Goal: Task Accomplishment & Management: Use online tool/utility

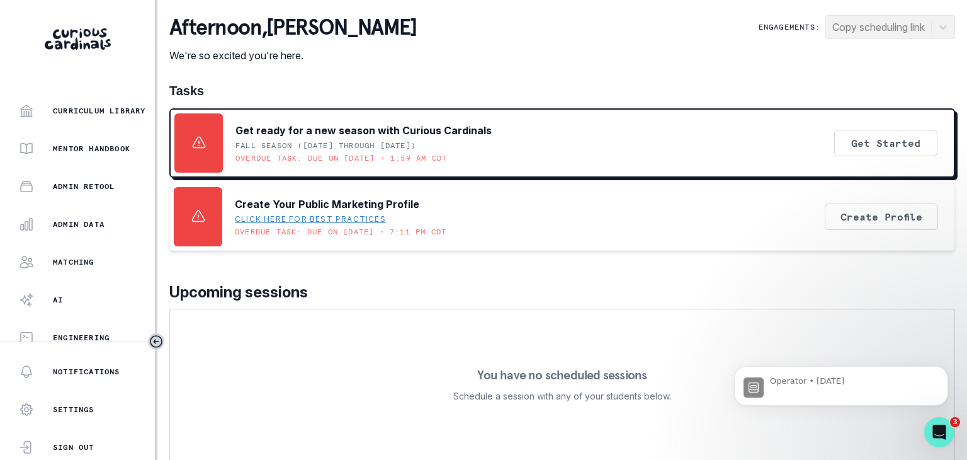
scroll to position [199, 0]
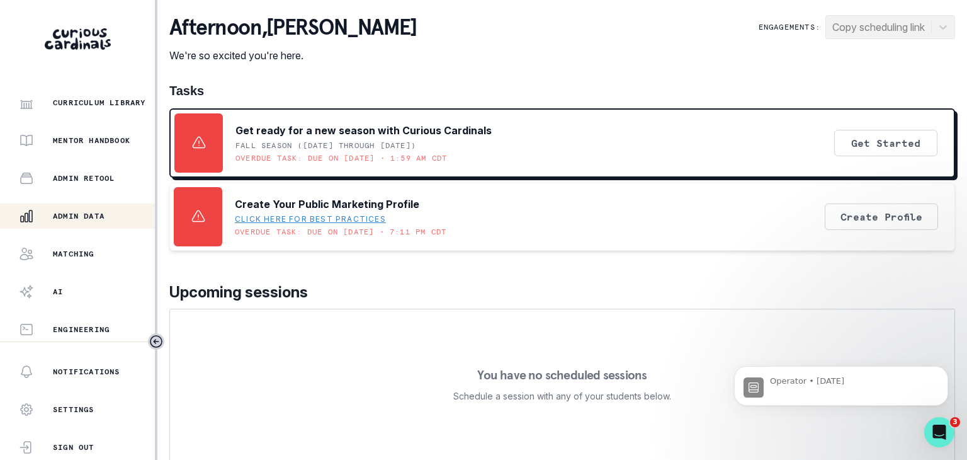
click at [110, 217] on div "Admin Data" at bounding box center [87, 215] width 136 height 15
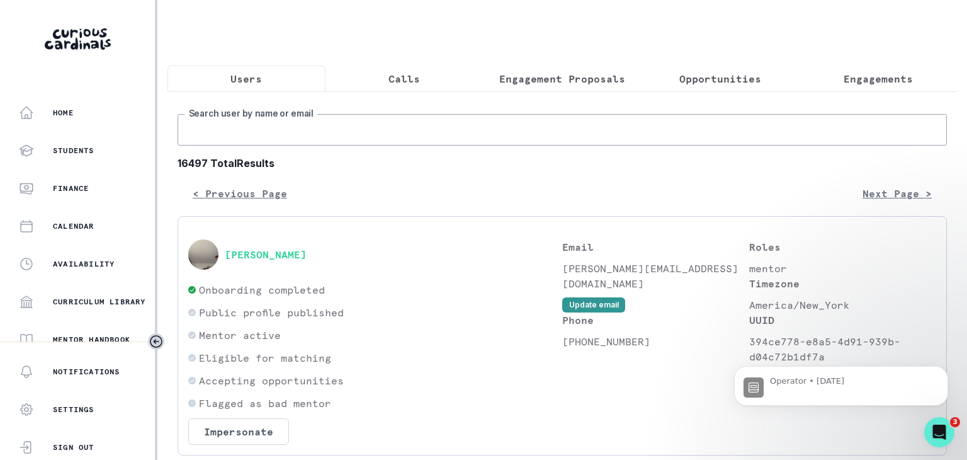
click at [297, 144] on input "Search user by name or email" at bounding box center [562, 129] width 769 height 31
paste input "[PERSON_NAME]"
type input "[PERSON_NAME]"
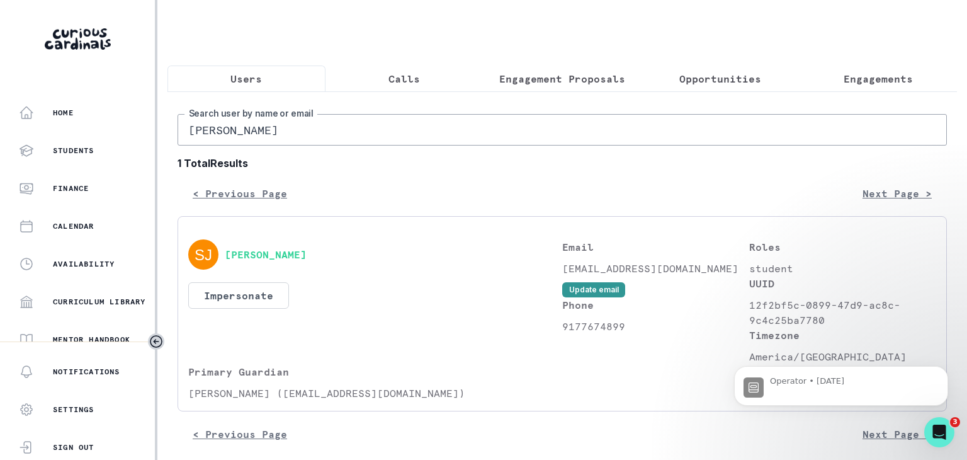
scroll to position [21, 0]
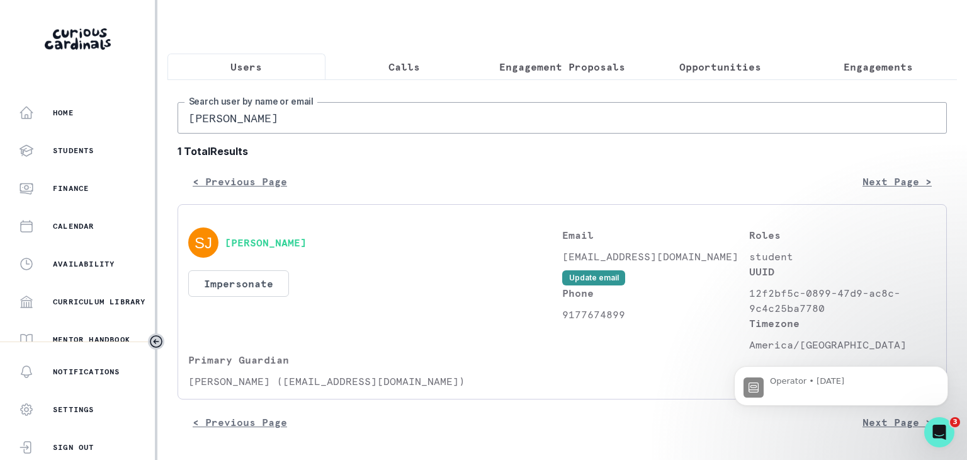
click at [809, 56] on div "Users Calls Engagement Proposals Opportunities Engagements [PERSON_NAME] Search…" at bounding box center [562, 224] width 790 height 472
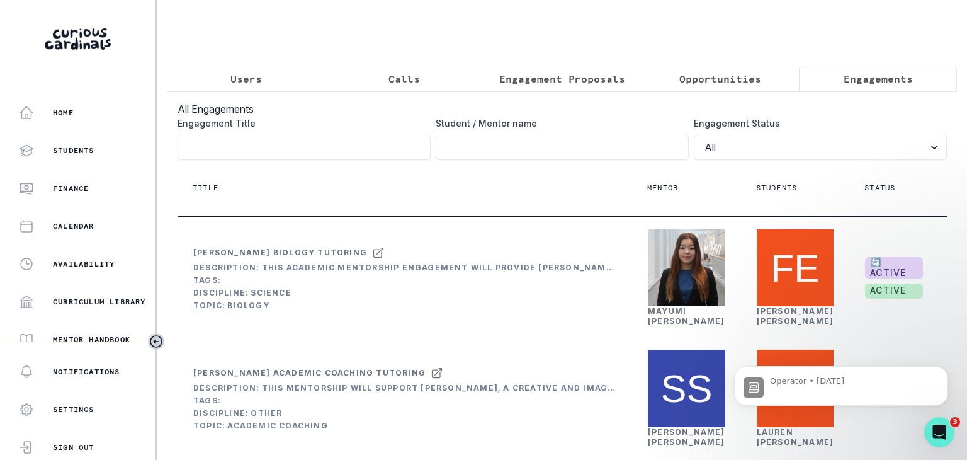
click at [844, 82] on p "Engagements" at bounding box center [878, 78] width 69 height 15
click at [471, 152] on input "Engagement Title" at bounding box center [562, 147] width 253 height 25
paste input "[PERSON_NAME]"
click button "submit" at bounding box center [0, 0] width 0 height 0
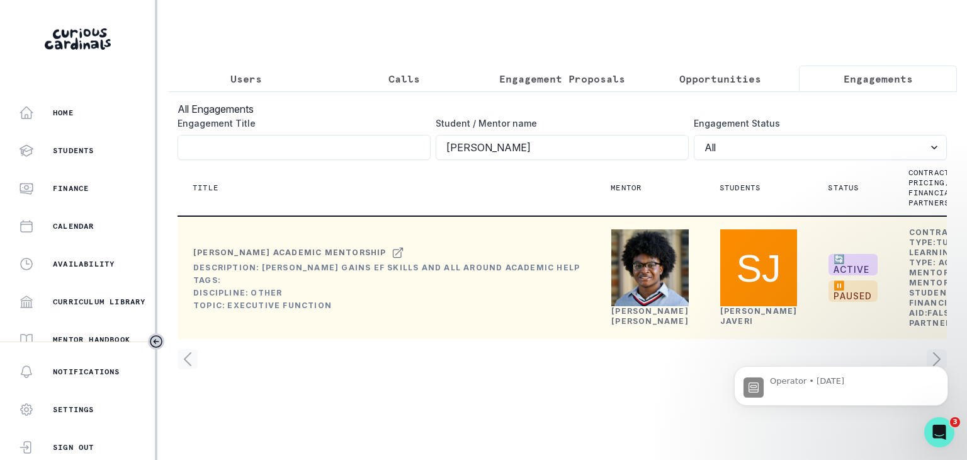
scroll to position [24, 0]
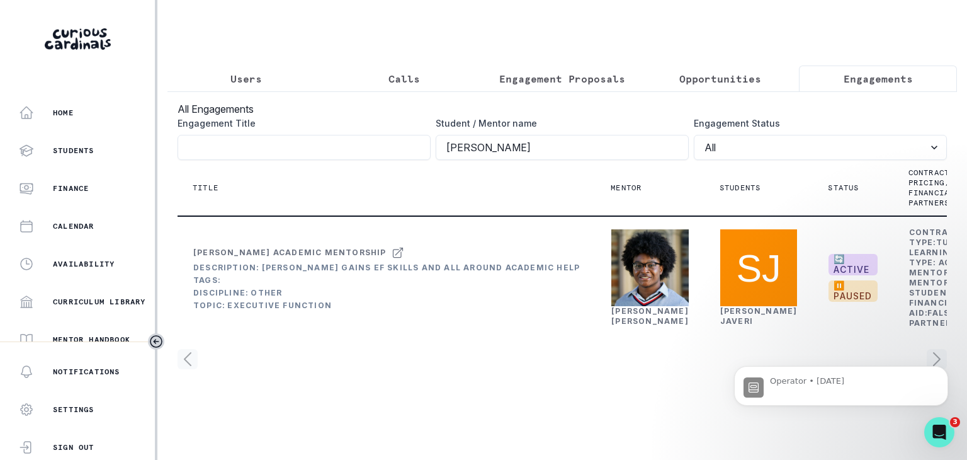
click at [875, 420] on body "Operator • [DATE]" at bounding box center [841, 382] width 242 height 78
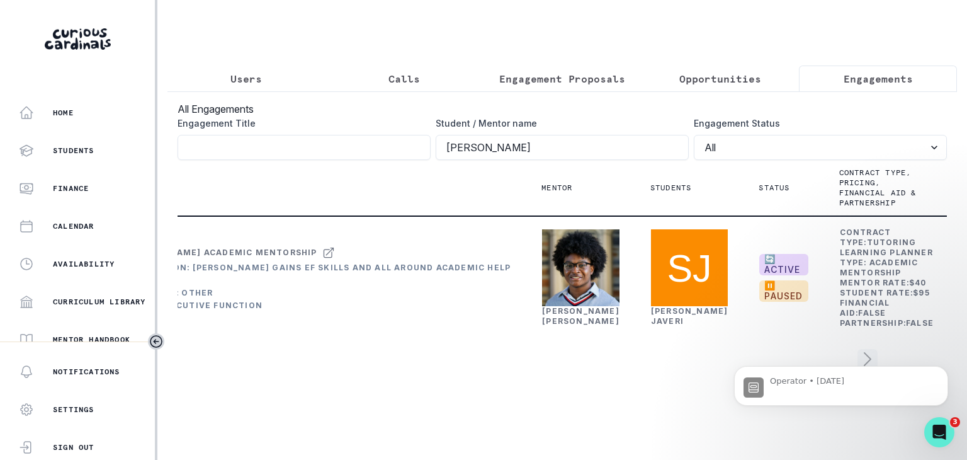
click at [860, 324] on div "Operator • [DATE]" at bounding box center [841, 326] width 232 height 157
click at [865, 315] on div "Operator • [DATE]" at bounding box center [841, 326] width 232 height 157
click at [872, 309] on div "Operator • [DATE]" at bounding box center [841, 326] width 232 height 157
click at [768, 381] on div "Operator • [DATE]" at bounding box center [841, 385] width 195 height 23
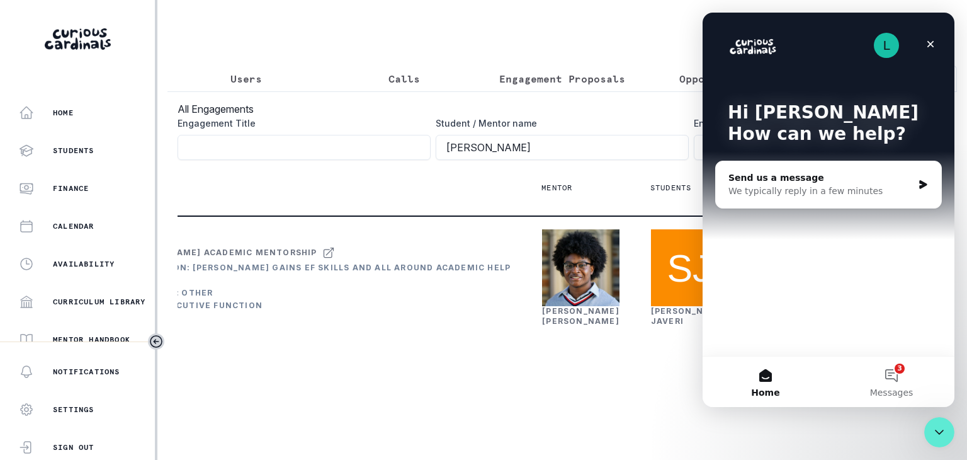
scroll to position [0, 0]
click at [924, 44] on div "Close" at bounding box center [930, 44] width 23 height 23
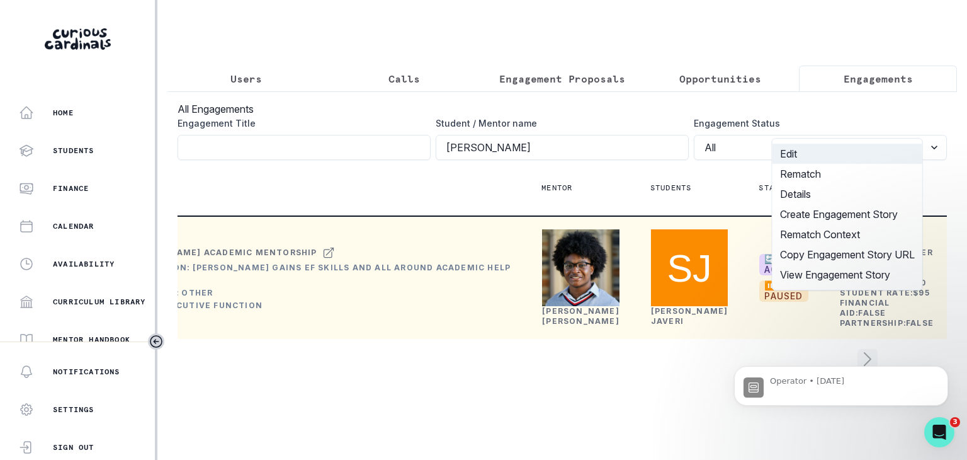
click at [845, 154] on button "Edit" at bounding box center [848, 154] width 150 height 20
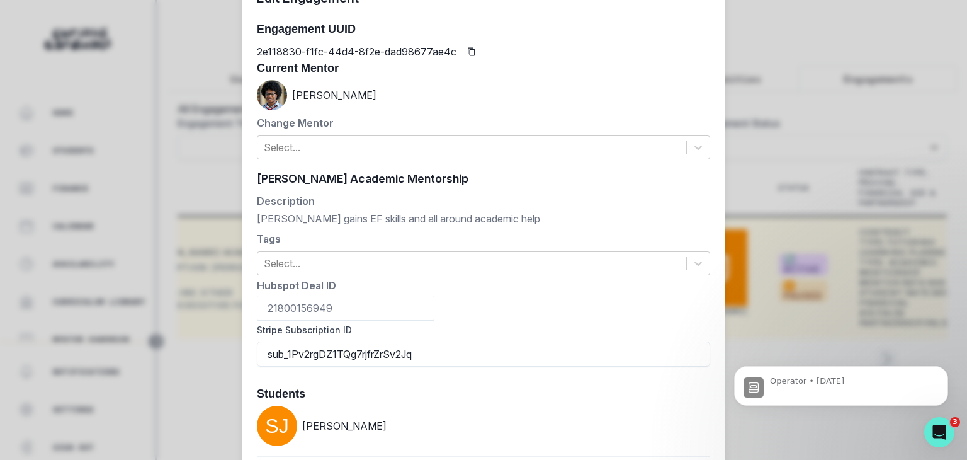
scroll to position [126, 0]
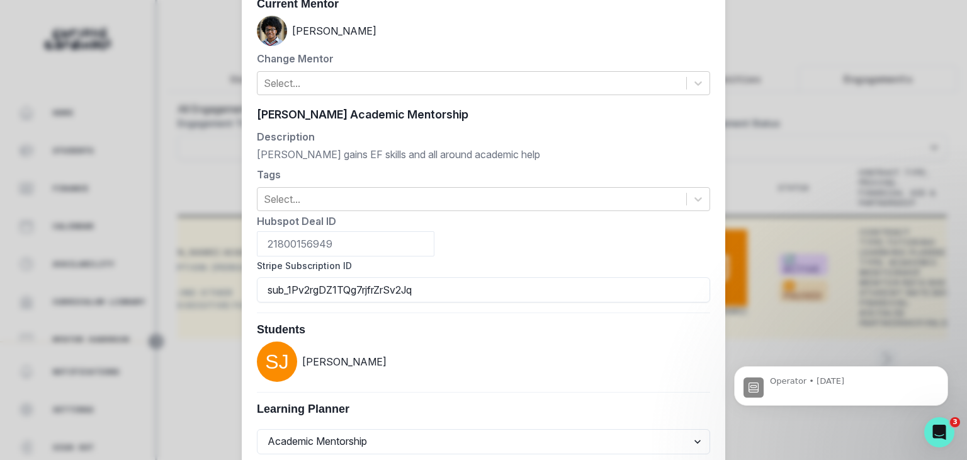
click at [679, 28] on div "[PERSON_NAME]" at bounding box center [483, 31] width 453 height 30
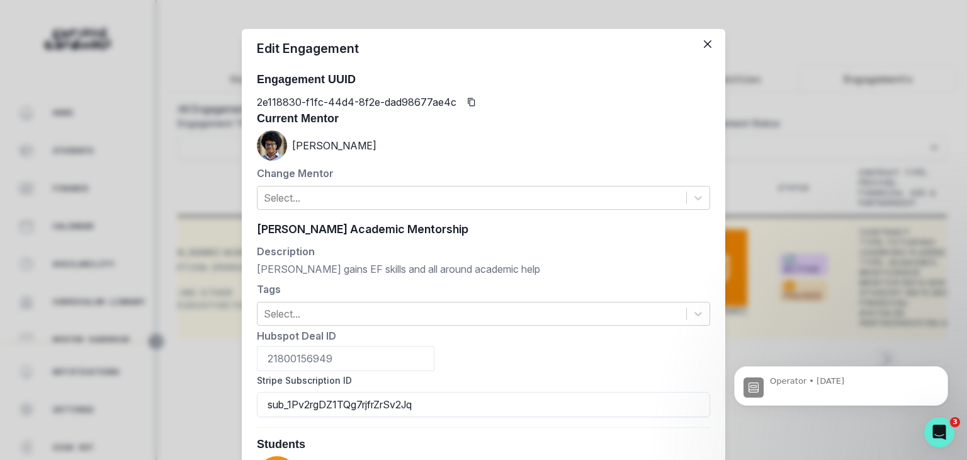
scroll to position [0, 0]
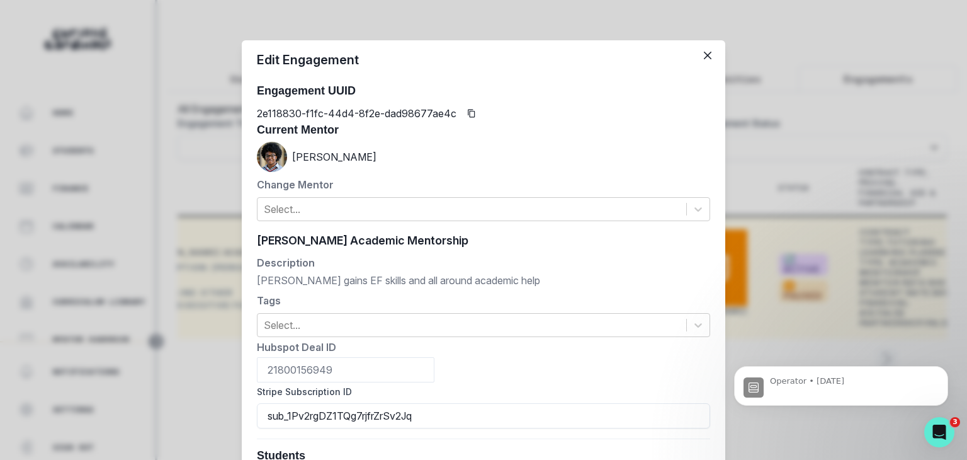
click at [692, 59] on header "Edit Engagement" at bounding box center [484, 59] width 484 height 39
click at [704, 56] on icon "Close" at bounding box center [708, 56] width 8 height 8
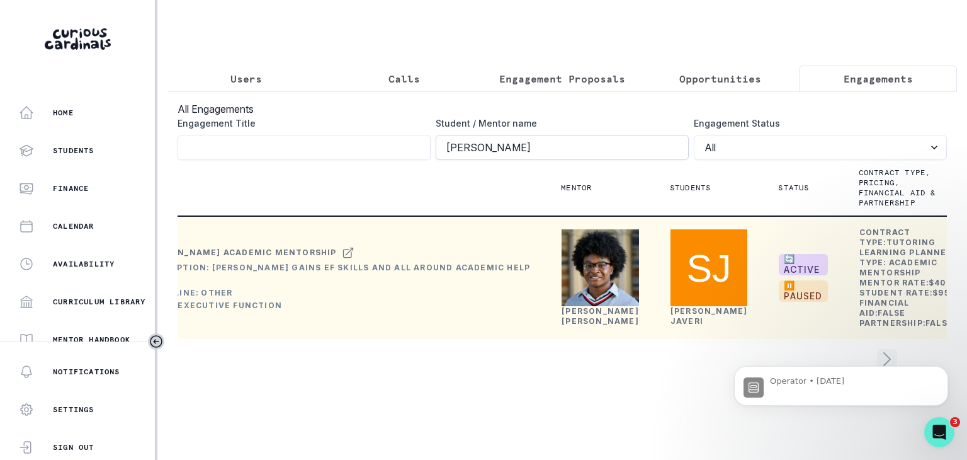
drag, startPoint x: 559, startPoint y: 137, endPoint x: 453, endPoint y: 133, distance: 105.2
click at [453, 135] on input "[PERSON_NAME]" at bounding box center [562, 147] width 253 height 25
type input "Sh"
click at [373, 142] on input "Engagement Title" at bounding box center [304, 147] width 253 height 25
paste input "7957be49-1a7e-4e33-a6a4-7584c01a0b88"
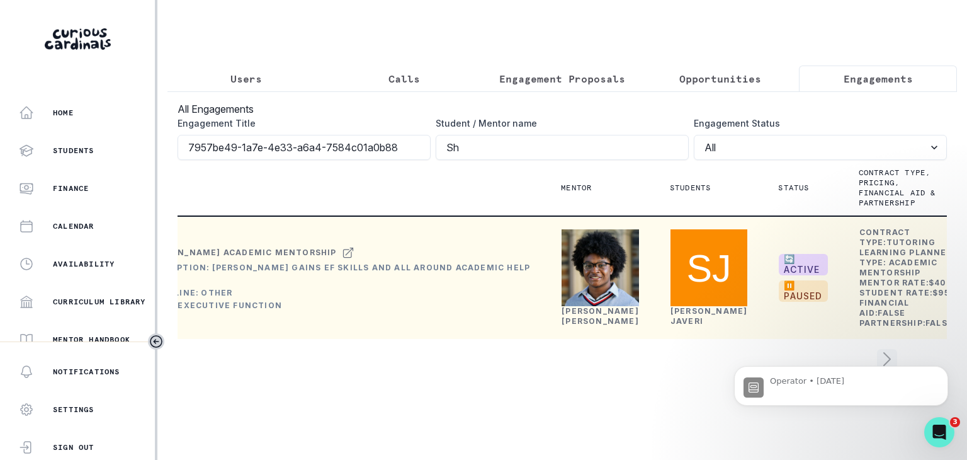
type input "7957be49-1a7e-4e33-a6a4-7584c01a0b88"
click button "submit" at bounding box center [0, 0] width 0 height 0
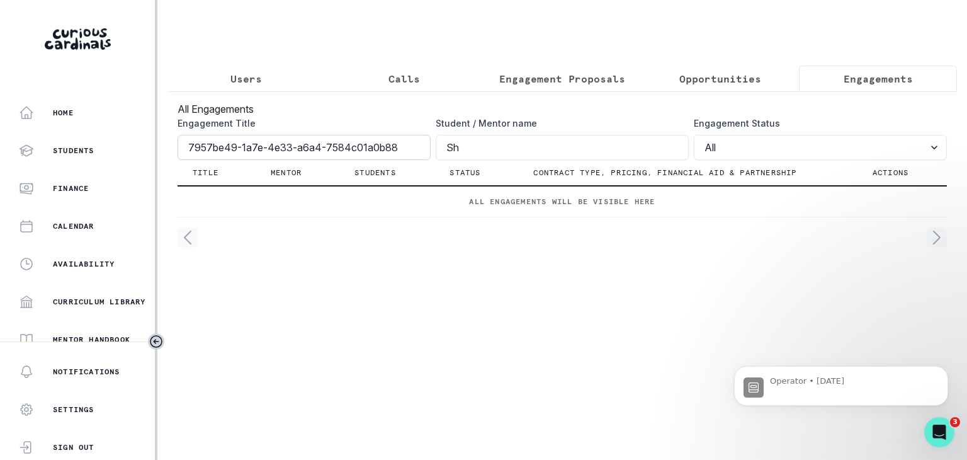
drag, startPoint x: 484, startPoint y: 148, endPoint x: 427, endPoint y: 154, distance: 57.0
click at [427, 154] on div "Engagement Title 7957be49-1a7e-4e33-a6a4-7584c01a0b88 Student / Mentor name Sh …" at bounding box center [562, 137] width 769 height 43
click button "submit" at bounding box center [0, 0] width 0 height 0
click at [754, 157] on select "All Active Complete Paused" at bounding box center [820, 147] width 253 height 25
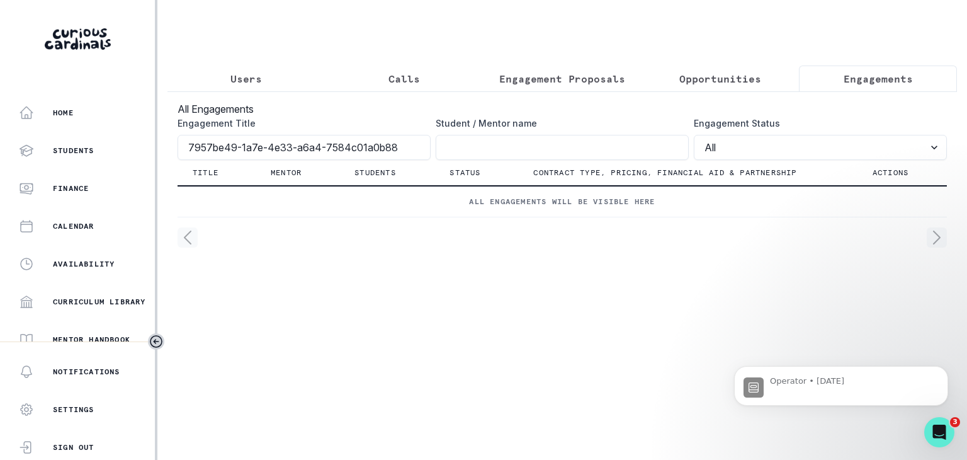
click at [250, 77] on p "Users" at bounding box center [245, 78] width 31 height 15
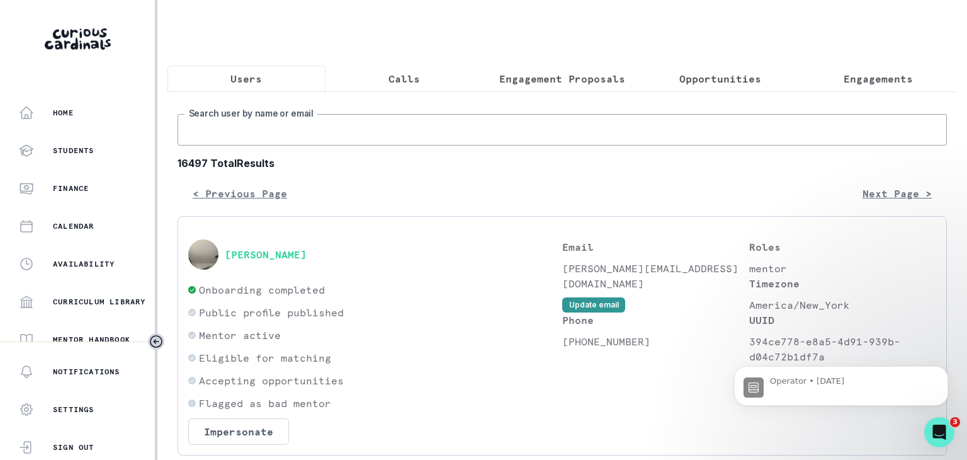
click at [343, 139] on input "Search user by name or email" at bounding box center [562, 129] width 769 height 31
paste input "Loremi Dolo sitamet Consectetura elitsed Doeiusmo Tem 7, 6392 Incidid Utlabor E…"
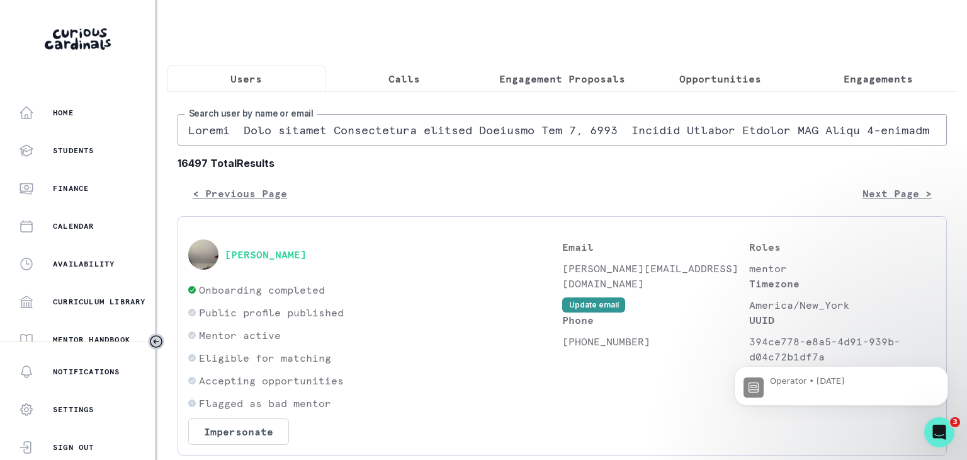
scroll to position [0, 7075]
type input "Loremi Dolo sitamet Consectetura elitsed Doeiusmo Tem 7, 6392 Incidid Utlabor E…"
click at [245, 74] on p "Users" at bounding box center [245, 78] width 31 height 15
click at [819, 81] on button "Engagements" at bounding box center [878, 78] width 158 height 26
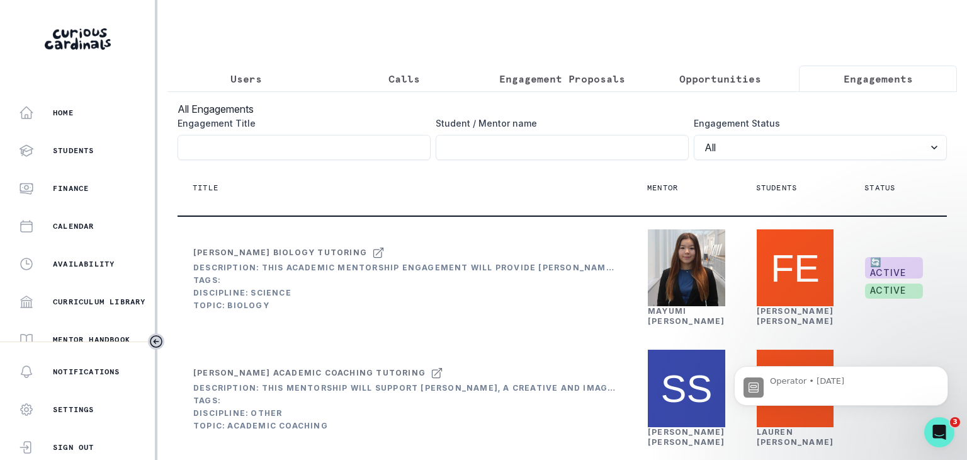
click at [869, 80] on p "Engagements" at bounding box center [878, 78] width 69 height 15
click at [371, 147] on input "Engagement Title" at bounding box center [304, 147] width 253 height 25
click at [493, 160] on input "Engagement Title" at bounding box center [562, 147] width 253 height 25
click button "submit" at bounding box center [0, 0] width 0 height 0
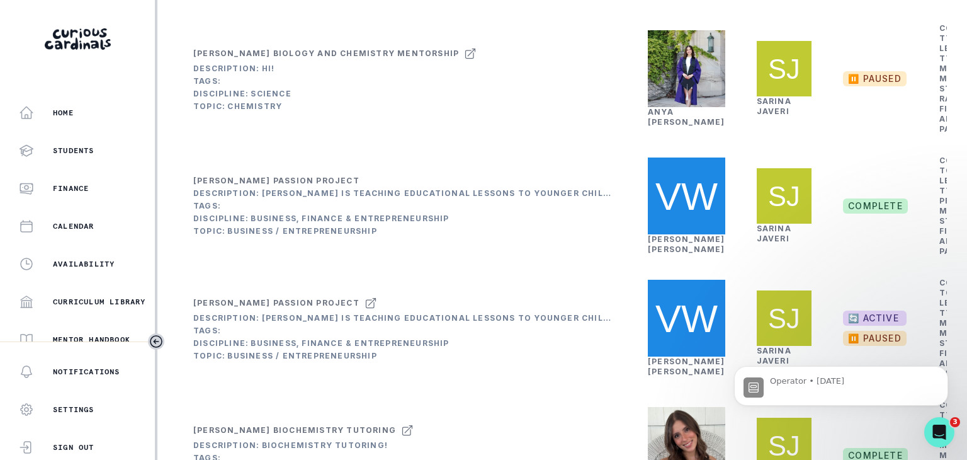
scroll to position [882, 0]
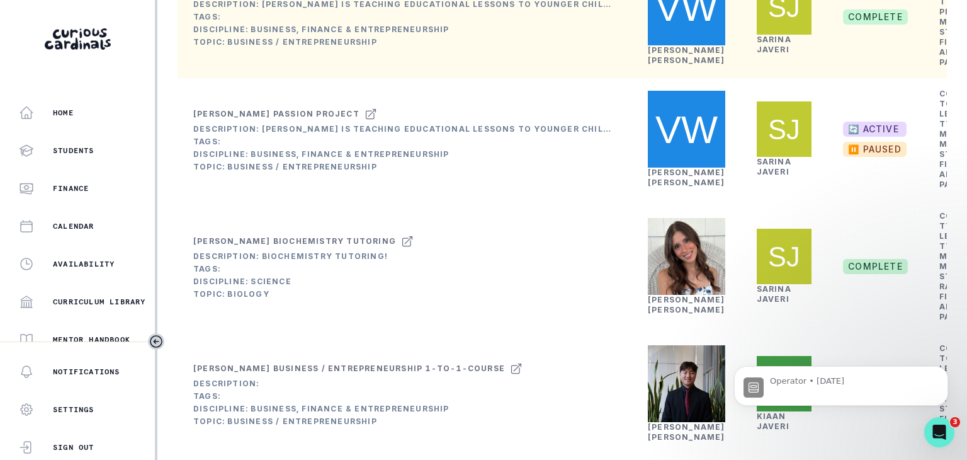
drag, startPoint x: 186, startPoint y: 287, endPoint x: 220, endPoint y: 287, distance: 34.0
click at [220, 78] on td "[PERSON_NAME] Passion Project Description: [PERSON_NAME] is teaching educationa…" at bounding box center [405, 17] width 455 height 122
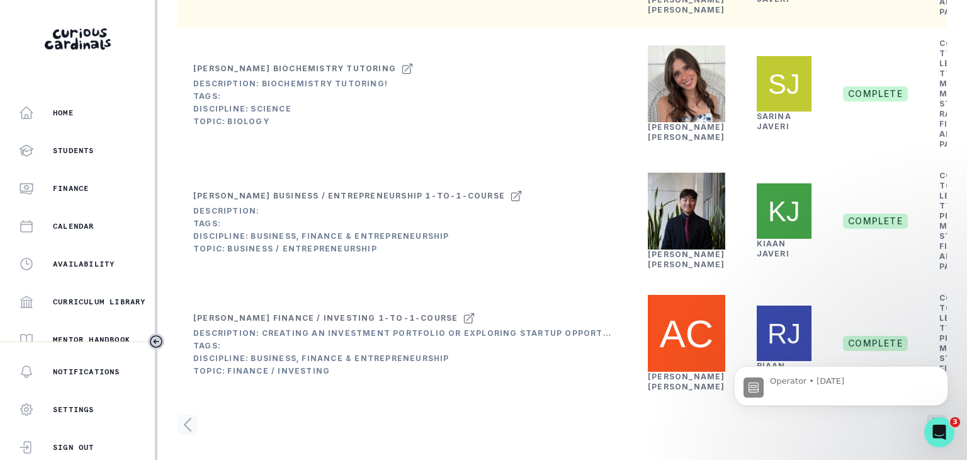
scroll to position [1070, 0]
drag, startPoint x: 261, startPoint y: 273, endPoint x: 185, endPoint y: 275, distance: 76.9
copy div "[PERSON_NAME]"
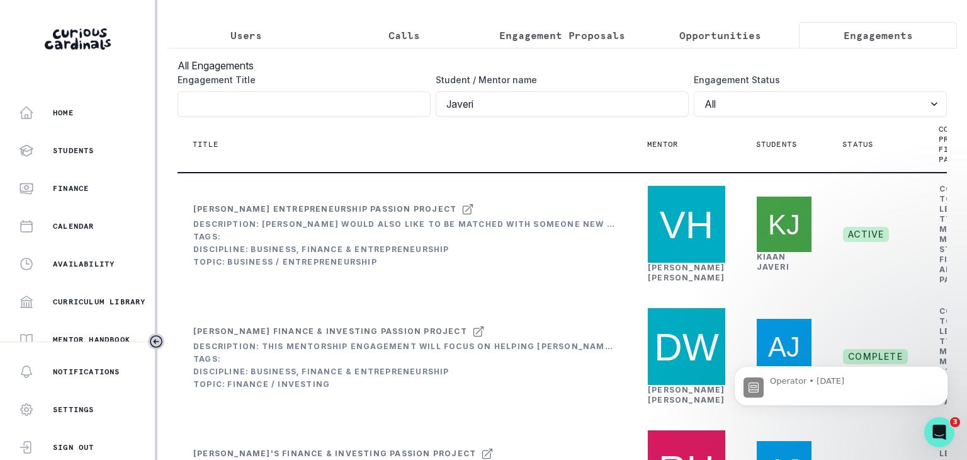
scroll to position [0, 0]
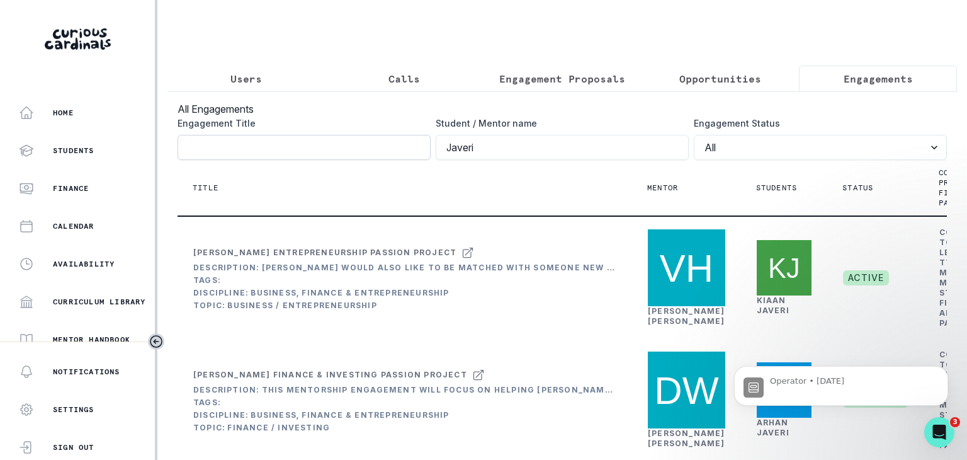
click at [338, 160] on input "Engagement Title" at bounding box center [304, 147] width 253 height 25
drag, startPoint x: 573, startPoint y: 162, endPoint x: 348, endPoint y: 160, distance: 225.4
click at [350, 160] on div "Engagement Title Student / Mentor name Javeri Engagement Status All Active Comp…" at bounding box center [562, 137] width 769 height 43
paste input "Sarina"
click button "submit" at bounding box center [0, 0] width 0 height 0
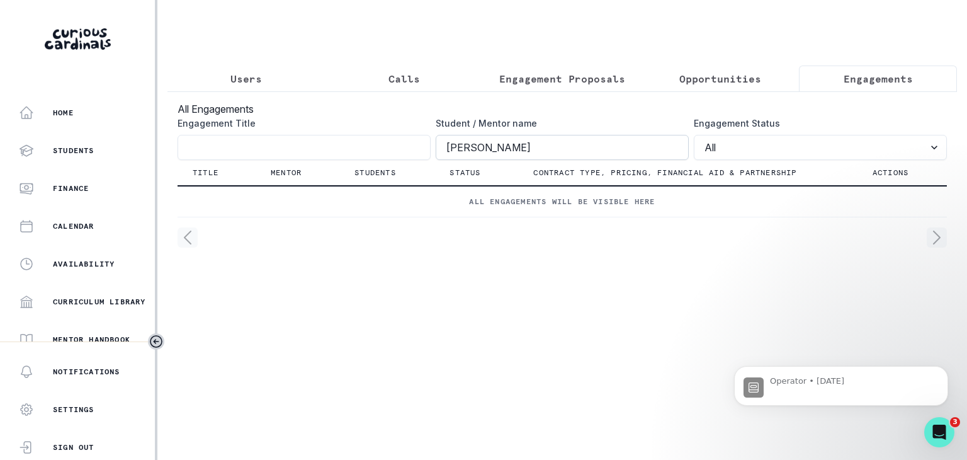
drag, startPoint x: 481, startPoint y: 157, endPoint x: 557, endPoint y: 157, distance: 76.2
click at [557, 157] on input "[PERSON_NAME]" at bounding box center [562, 147] width 253 height 25
type input "S"
paste input "[PERSON_NAME]"
click button "submit" at bounding box center [0, 0] width 0 height 0
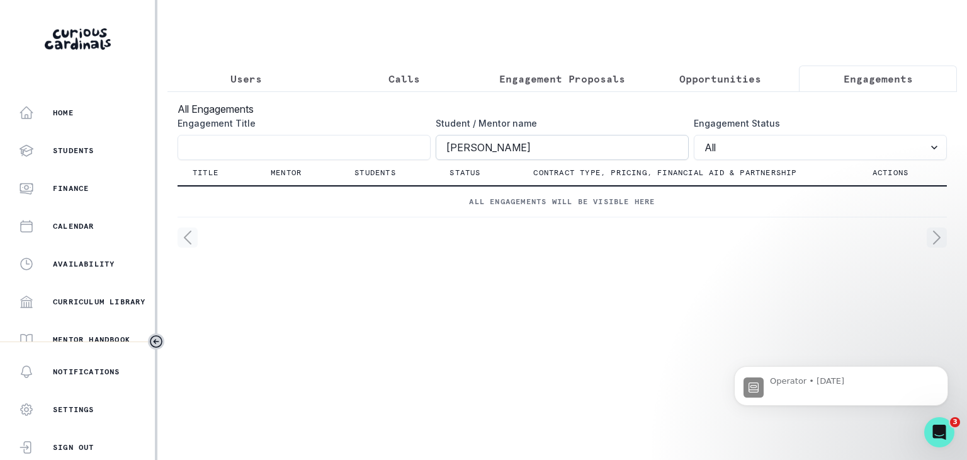
drag, startPoint x: 477, startPoint y: 157, endPoint x: 450, endPoint y: 157, distance: 27.1
click at [450, 157] on input "[PERSON_NAME]" at bounding box center [562, 147] width 253 height 25
type input "[PERSON_NAME]"
click button "submit" at bounding box center [0, 0] width 0 height 0
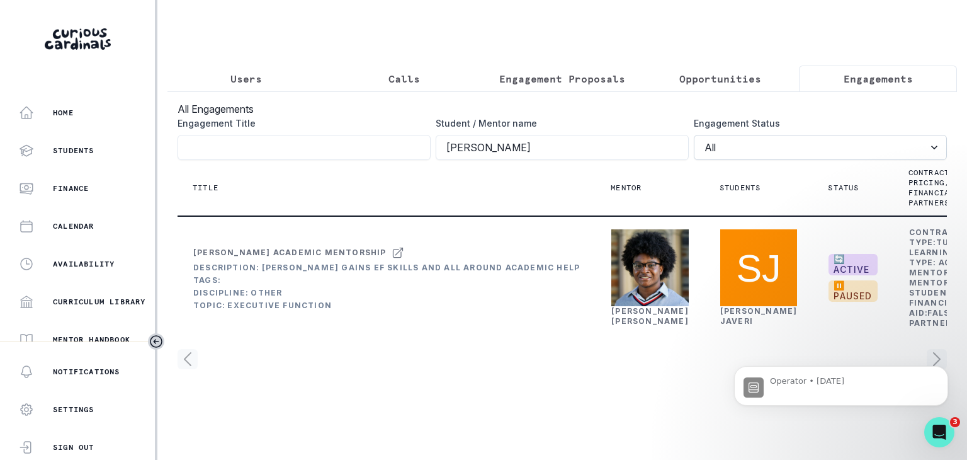
click at [844, 160] on select "All Active Complete Paused" at bounding box center [820, 147] width 253 height 25
select select "complete"
click at [694, 144] on select "All Active Complete Paused" at bounding box center [820, 147] width 253 height 25
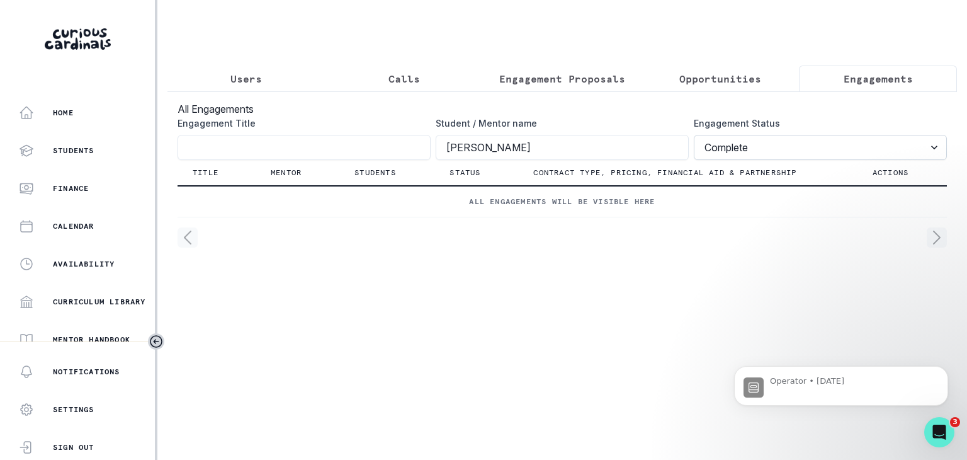
drag, startPoint x: 790, startPoint y: 154, endPoint x: 738, endPoint y: 160, distance: 52.6
click at [790, 154] on select "All Active Complete Paused" at bounding box center [820, 147] width 253 height 25
click at [264, 85] on button "Users" at bounding box center [246, 78] width 158 height 26
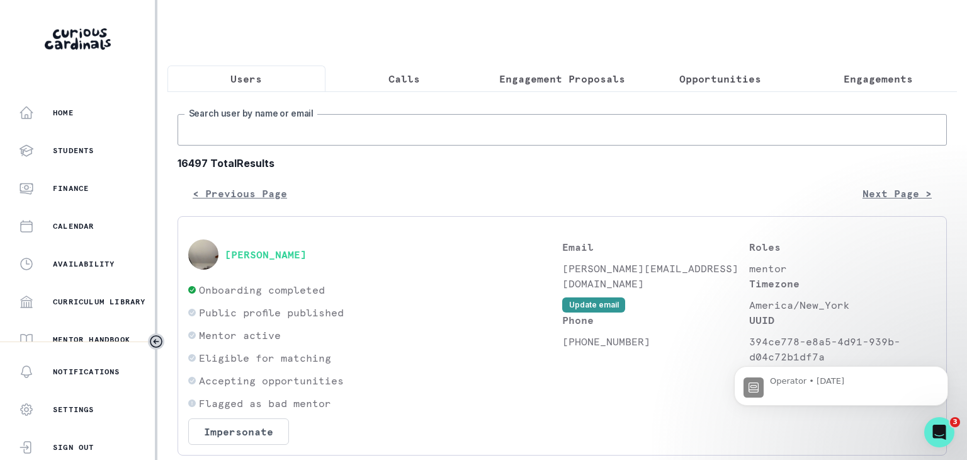
click at [276, 145] on input "Search user by name or email" at bounding box center [562, 129] width 769 height 31
paste input "[EMAIL_ADDRESS][DOMAIN_NAME]"
type input "[EMAIL_ADDRESS][DOMAIN_NAME]"
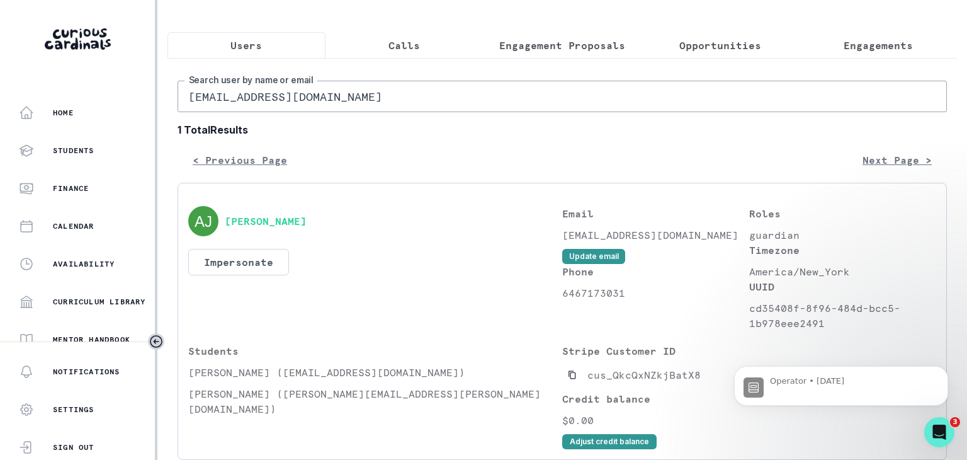
scroll to position [103, 0]
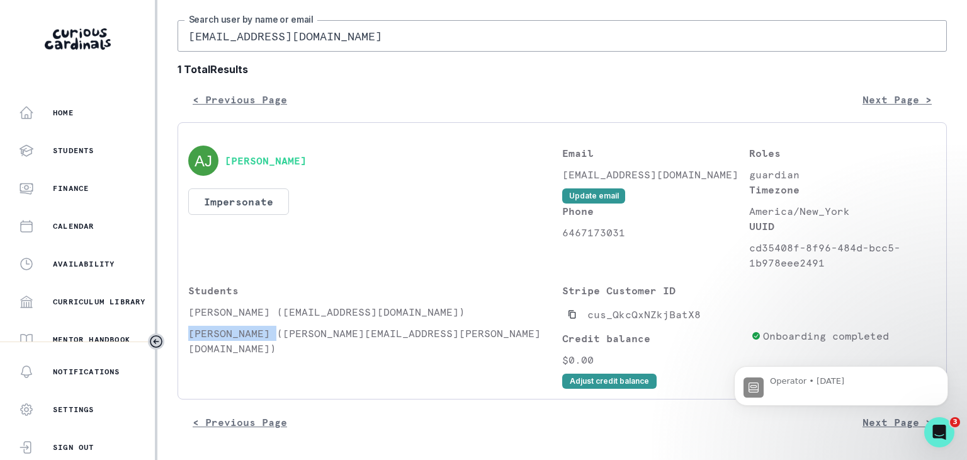
drag, startPoint x: 270, startPoint y: 333, endPoint x: 189, endPoint y: 331, distance: 81.3
click at [189, 331] on p "[PERSON_NAME] ([PERSON_NAME][EMAIL_ADDRESS][PERSON_NAME][DOMAIN_NAME])" at bounding box center [375, 341] width 374 height 30
copy p "[PERSON_NAME]"
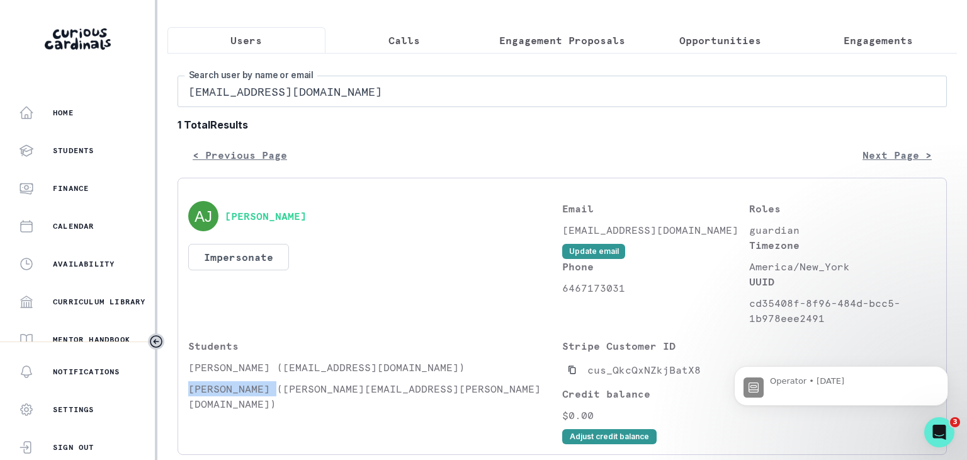
scroll to position [0, 0]
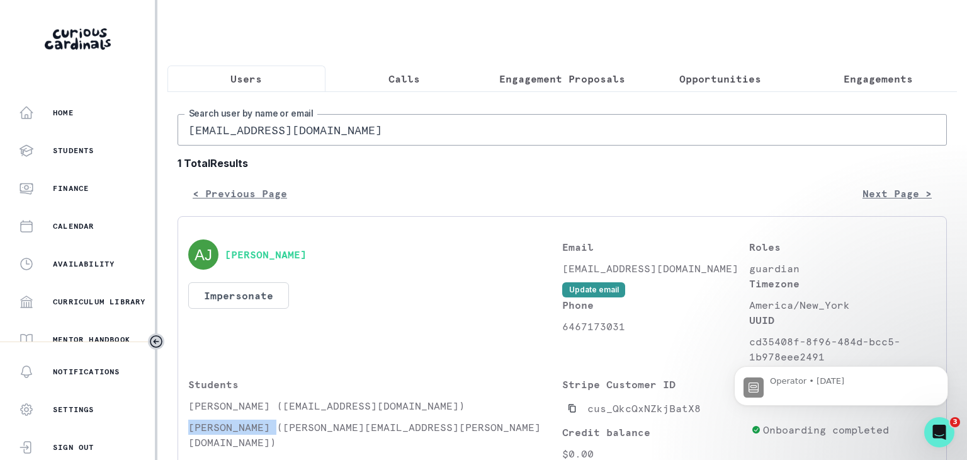
copy p "[PERSON_NAME]"
click at [859, 76] on p "Engagements" at bounding box center [878, 78] width 69 height 15
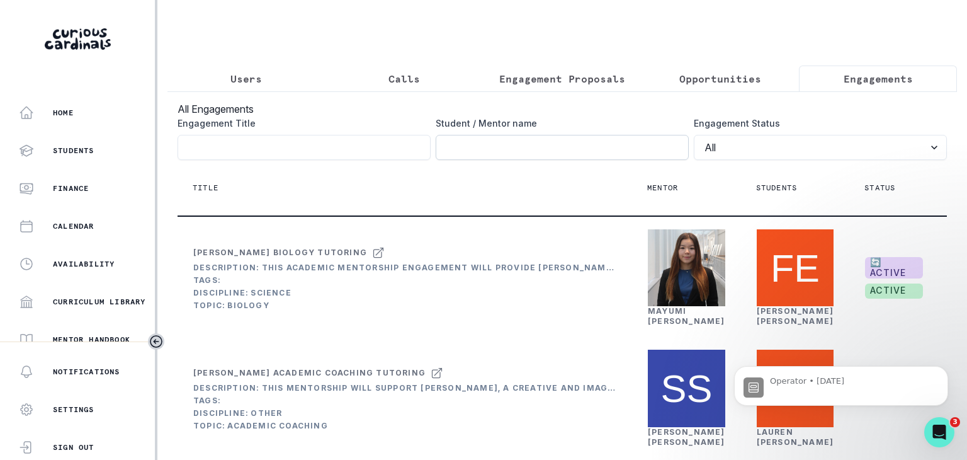
drag, startPoint x: 472, startPoint y: 157, endPoint x: 472, endPoint y: 164, distance: 7.6
click at [472, 157] on input "Engagement Title" at bounding box center [562, 147] width 253 height 25
paste input "[PERSON_NAME]"
type input "[PERSON_NAME]"
click button "submit" at bounding box center [0, 0] width 0 height 0
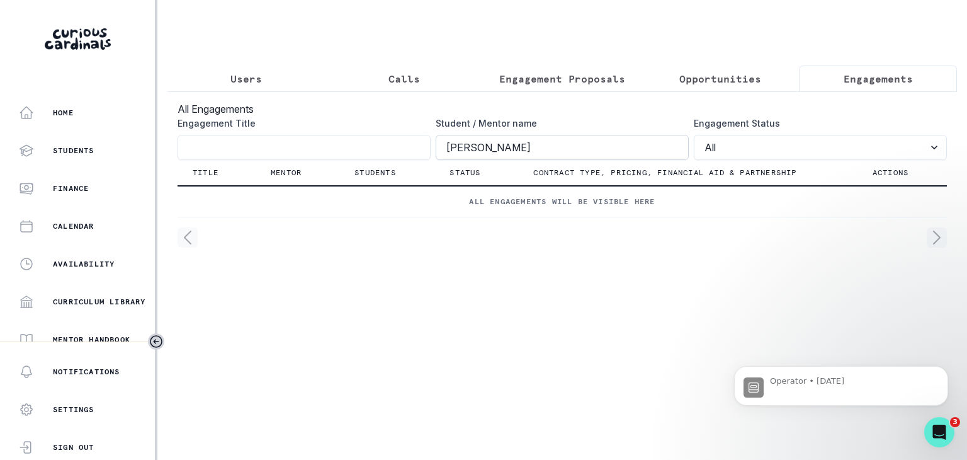
click at [441, 153] on input "[PERSON_NAME]" at bounding box center [562, 147] width 253 height 25
click at [446, 157] on input "[PERSON_NAME]" at bounding box center [562, 147] width 253 height 25
drag, startPoint x: 542, startPoint y: 158, endPoint x: 436, endPoint y: 162, distance: 106.5
click at [436, 160] on input "[PERSON_NAME]" at bounding box center [562, 147] width 253 height 25
click at [242, 77] on p "Users" at bounding box center [245, 78] width 31 height 15
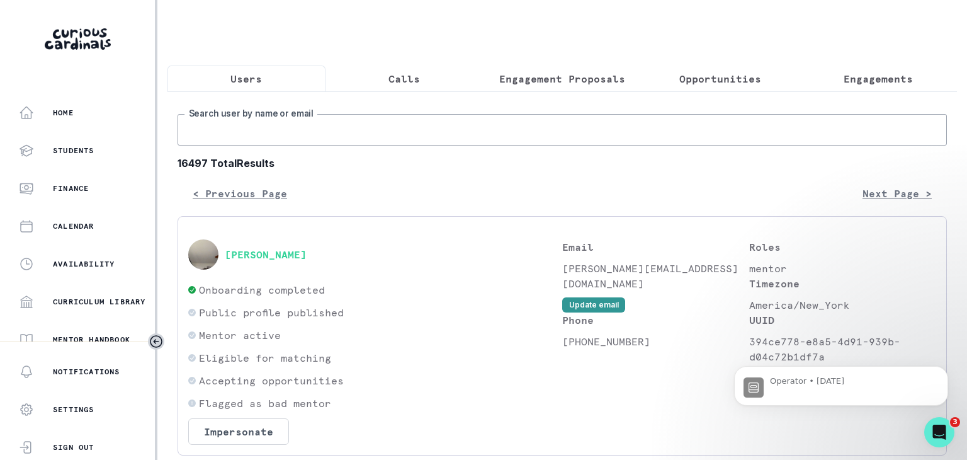
click at [272, 133] on input "Search user by name or email" at bounding box center [562, 129] width 769 height 31
paste input "[EMAIL_ADDRESS][DOMAIN_NAME]"
type input "[EMAIL_ADDRESS][DOMAIN_NAME]"
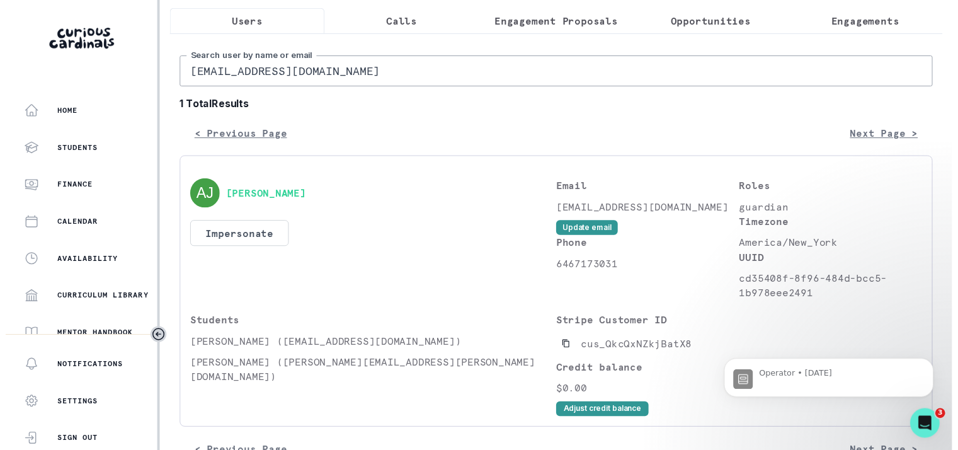
scroll to position [63, 0]
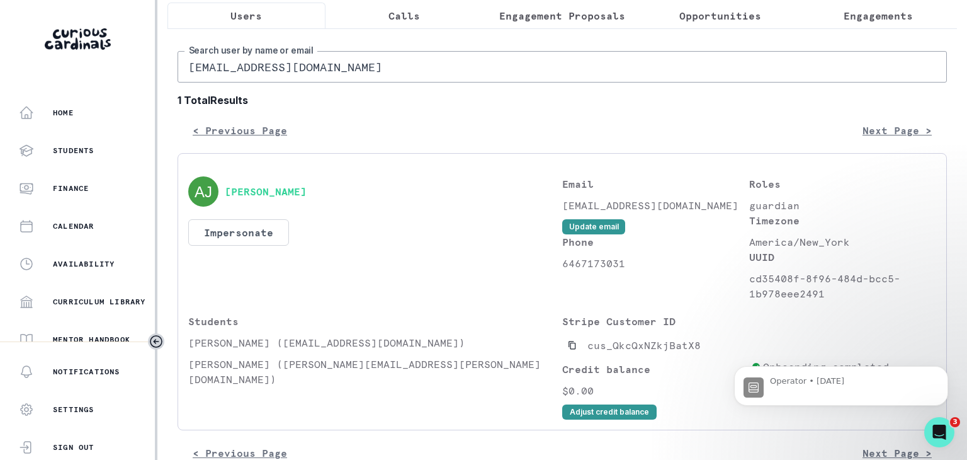
click at [259, 254] on div "[PERSON_NAME] Impersonate Confirmation Are you sure? Impersonating means that w…" at bounding box center [375, 238] width 374 height 125
click at [263, 246] on button "Impersonate" at bounding box center [238, 232] width 101 height 26
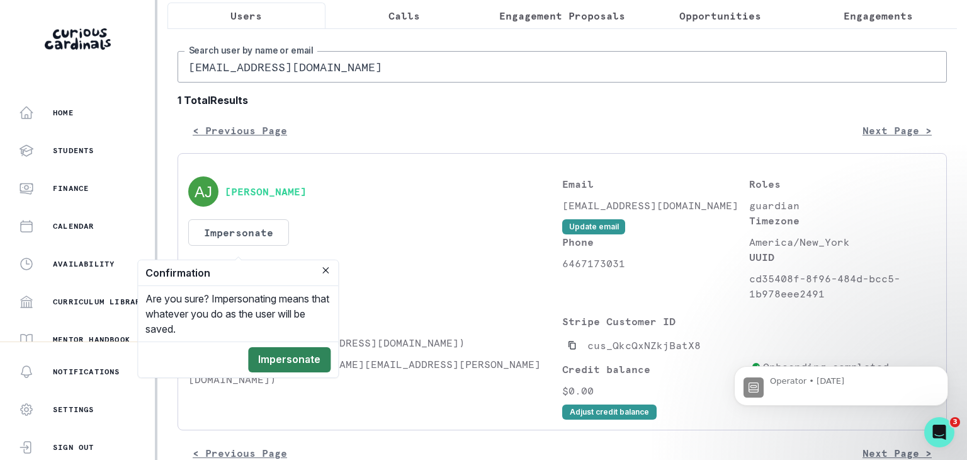
click at [315, 351] on button "Impersonate" at bounding box center [289, 359] width 82 height 25
